Goal: Navigation & Orientation: Find specific page/section

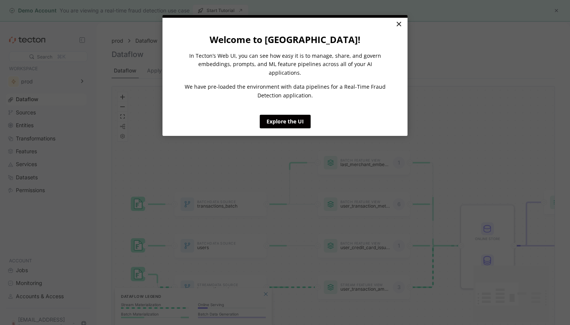
click at [397, 27] on link "×" at bounding box center [398, 25] width 13 height 14
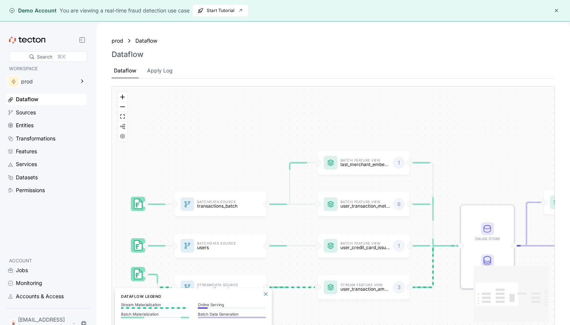
click at [41, 84] on div "prod" at bounding box center [48, 81] width 54 height 5
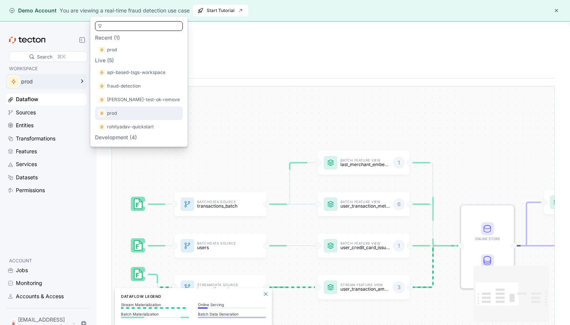
click at [117, 110] on div "prod" at bounding box center [139, 113] width 82 height 8
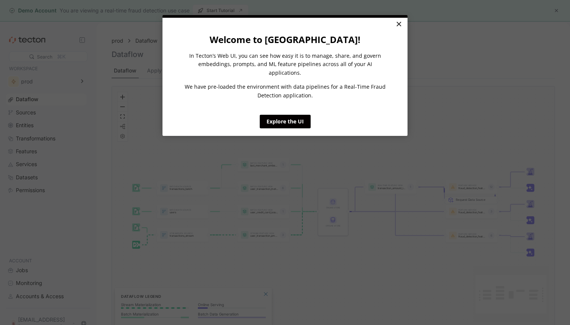
click at [397, 27] on link "×" at bounding box center [398, 25] width 13 height 14
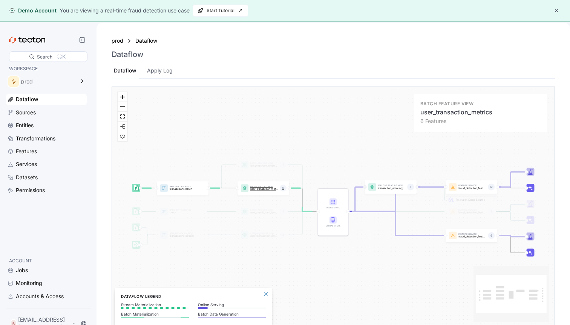
click at [264, 188] on p "user_transaction_metrics" at bounding box center [264, 188] width 28 height 3
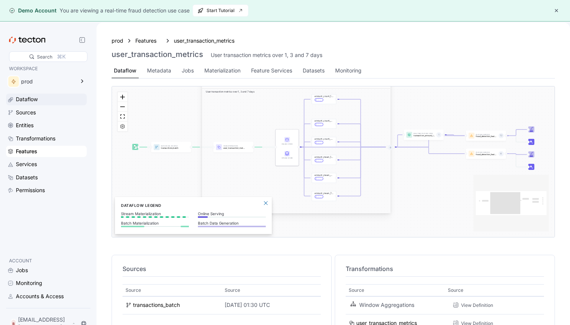
click at [65, 95] on div "Dataflow" at bounding box center [50, 99] width 69 height 8
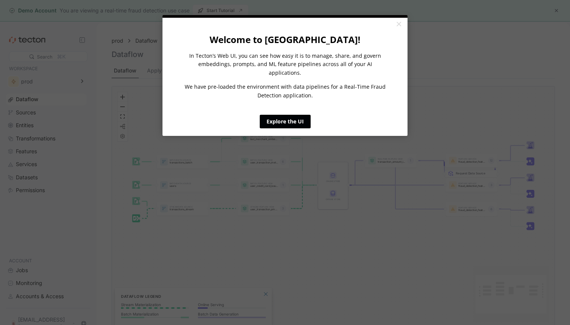
click at [283, 115] on link "Explore the UI" at bounding box center [285, 122] width 51 height 14
